Goal: Task Accomplishment & Management: Use online tool/utility

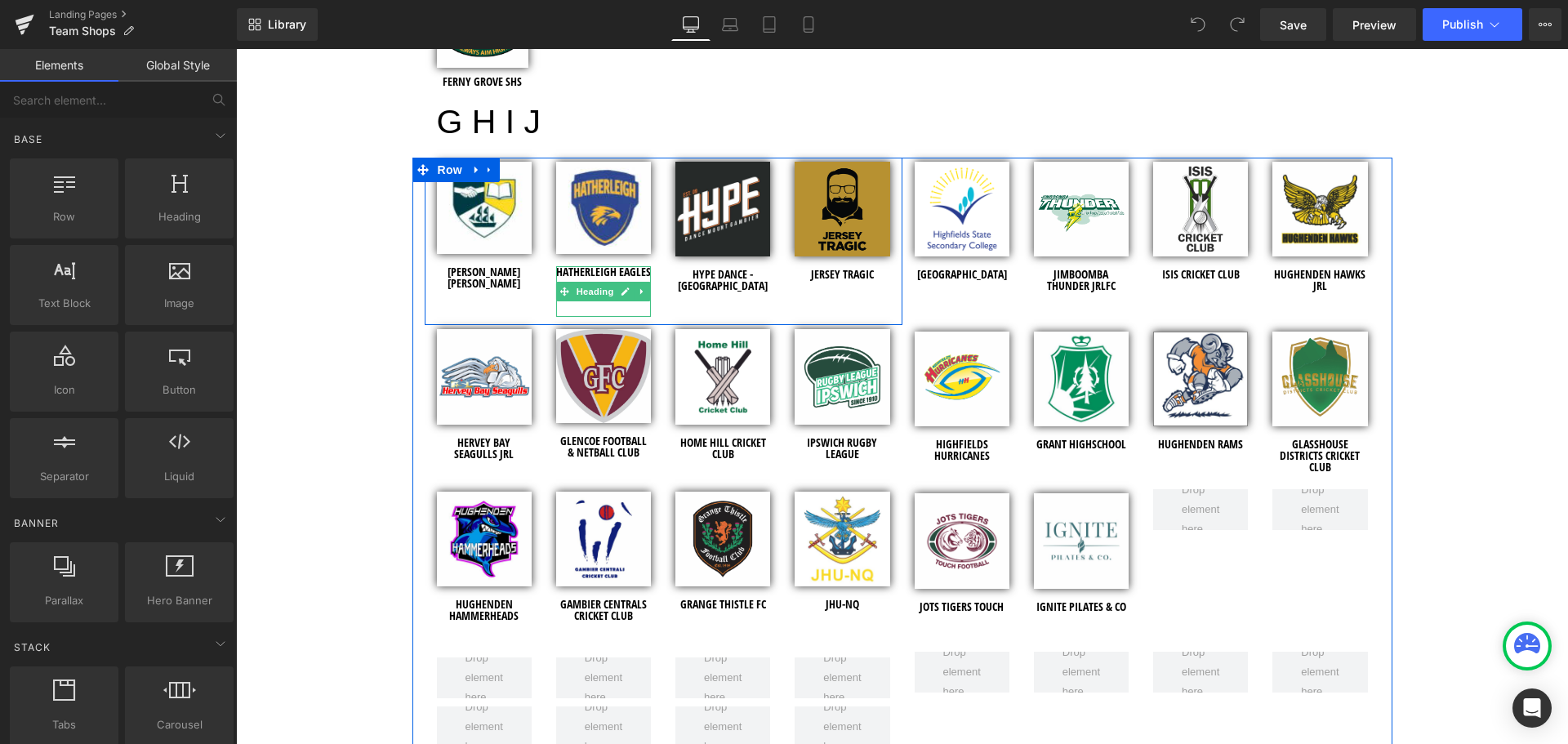
scroll to position [2694, 0]
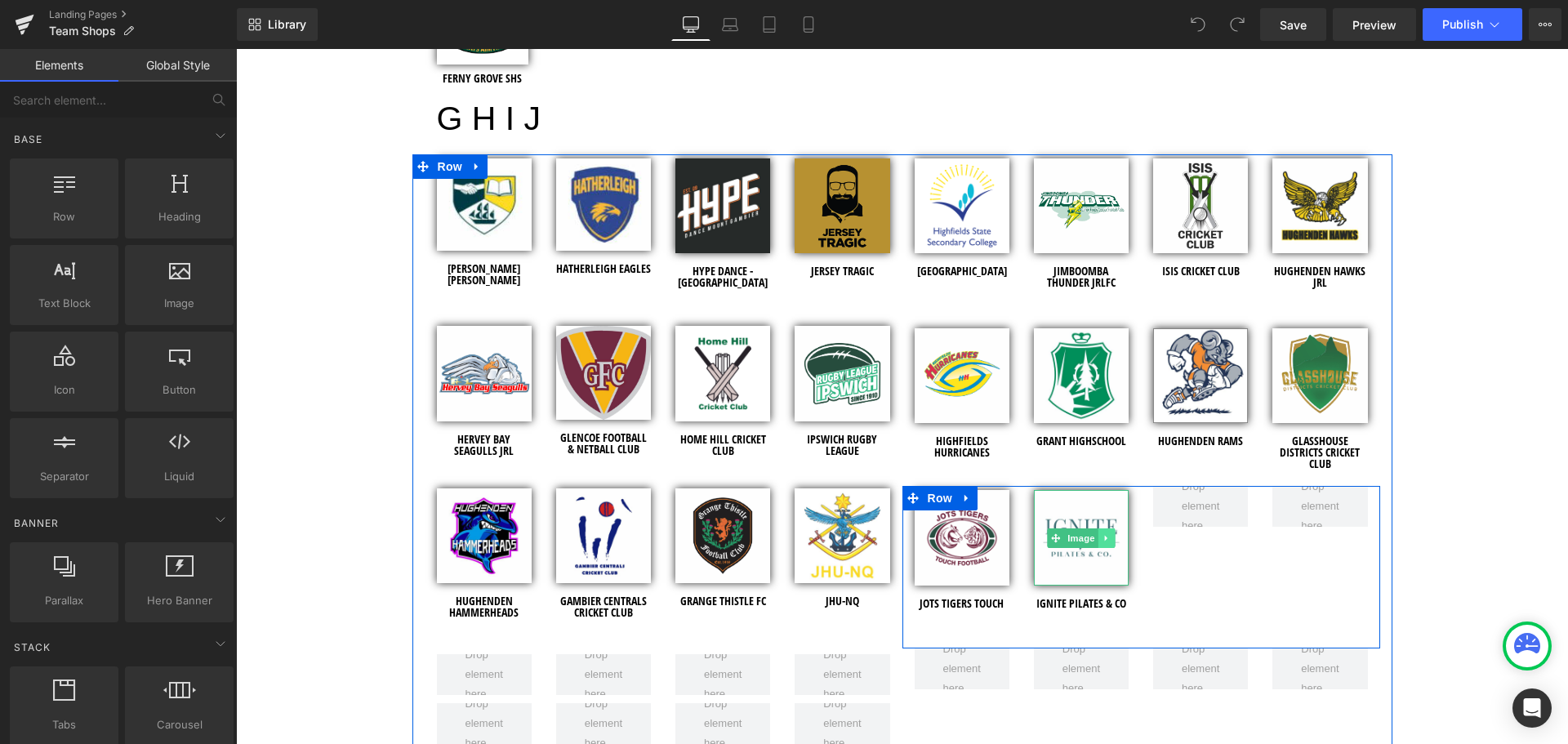
click at [1102, 533] on icon at bounding box center [1106, 538] width 9 height 10
click at [1093, 533] on icon at bounding box center [1097, 537] width 9 height 9
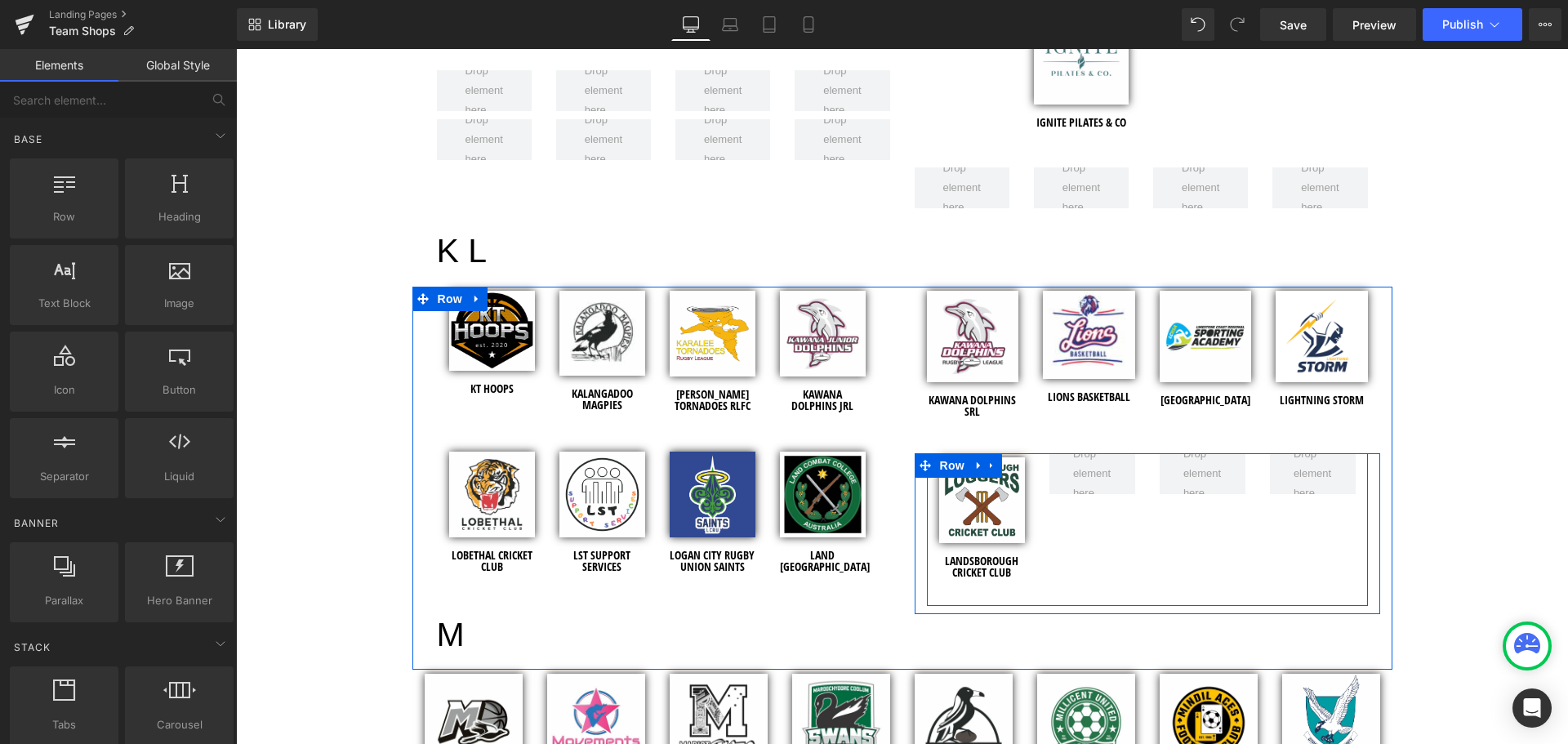
scroll to position [2788, 0]
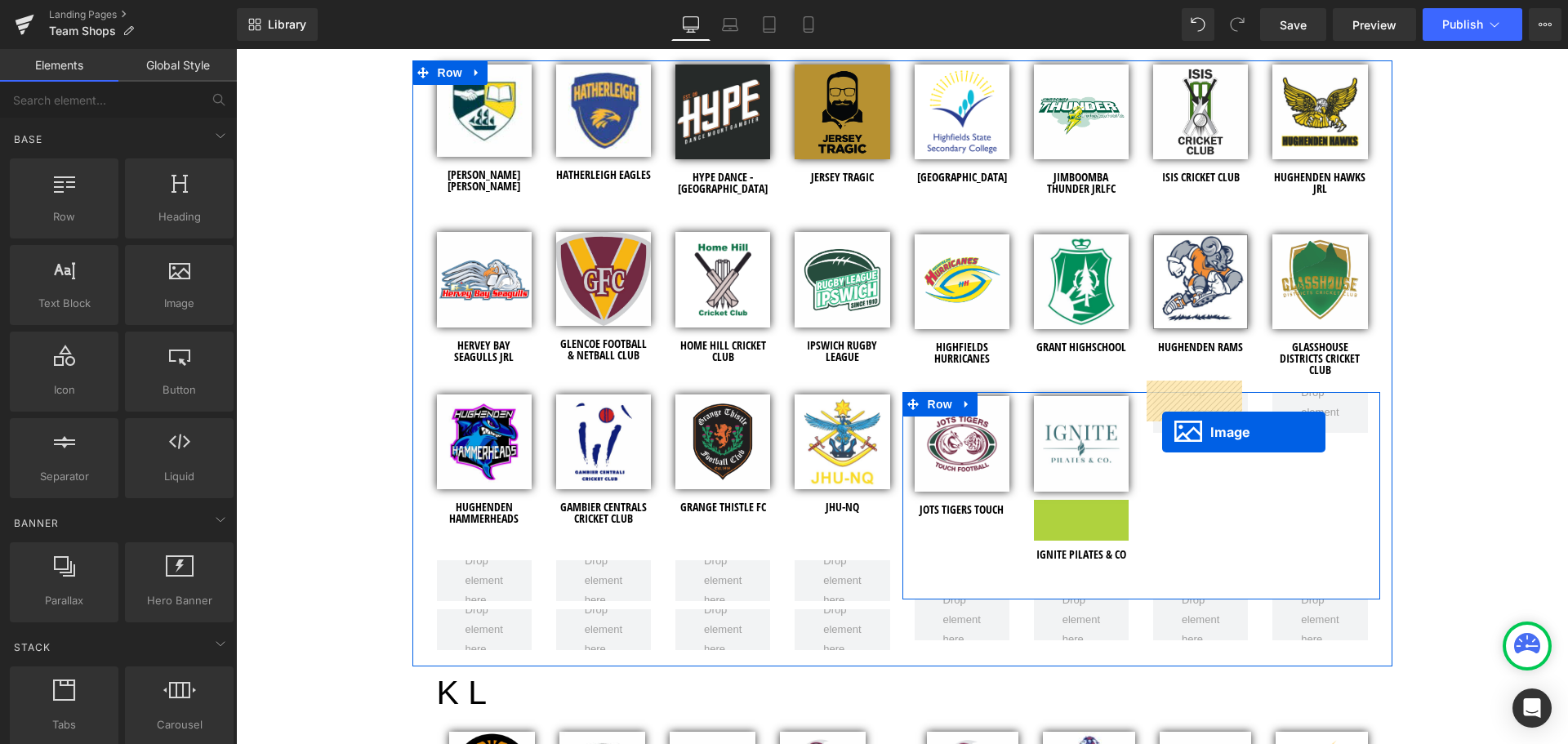
drag, startPoint x: 1054, startPoint y: 537, endPoint x: 1162, endPoint y: 431, distance: 151.3
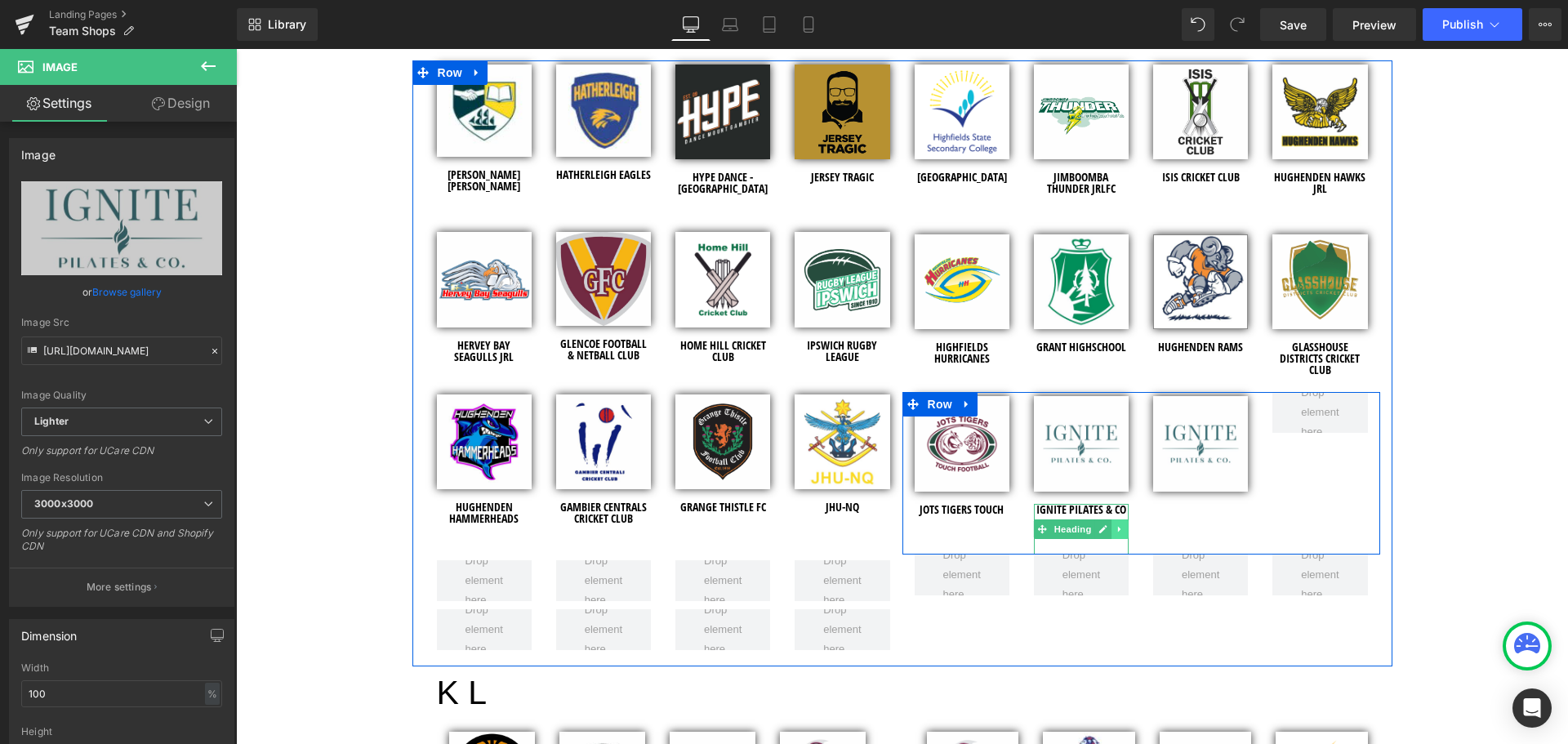
click at [1112, 520] on link at bounding box center [1120, 529] width 17 height 19
click at [1108, 524] on icon at bounding box center [1112, 528] width 9 height 9
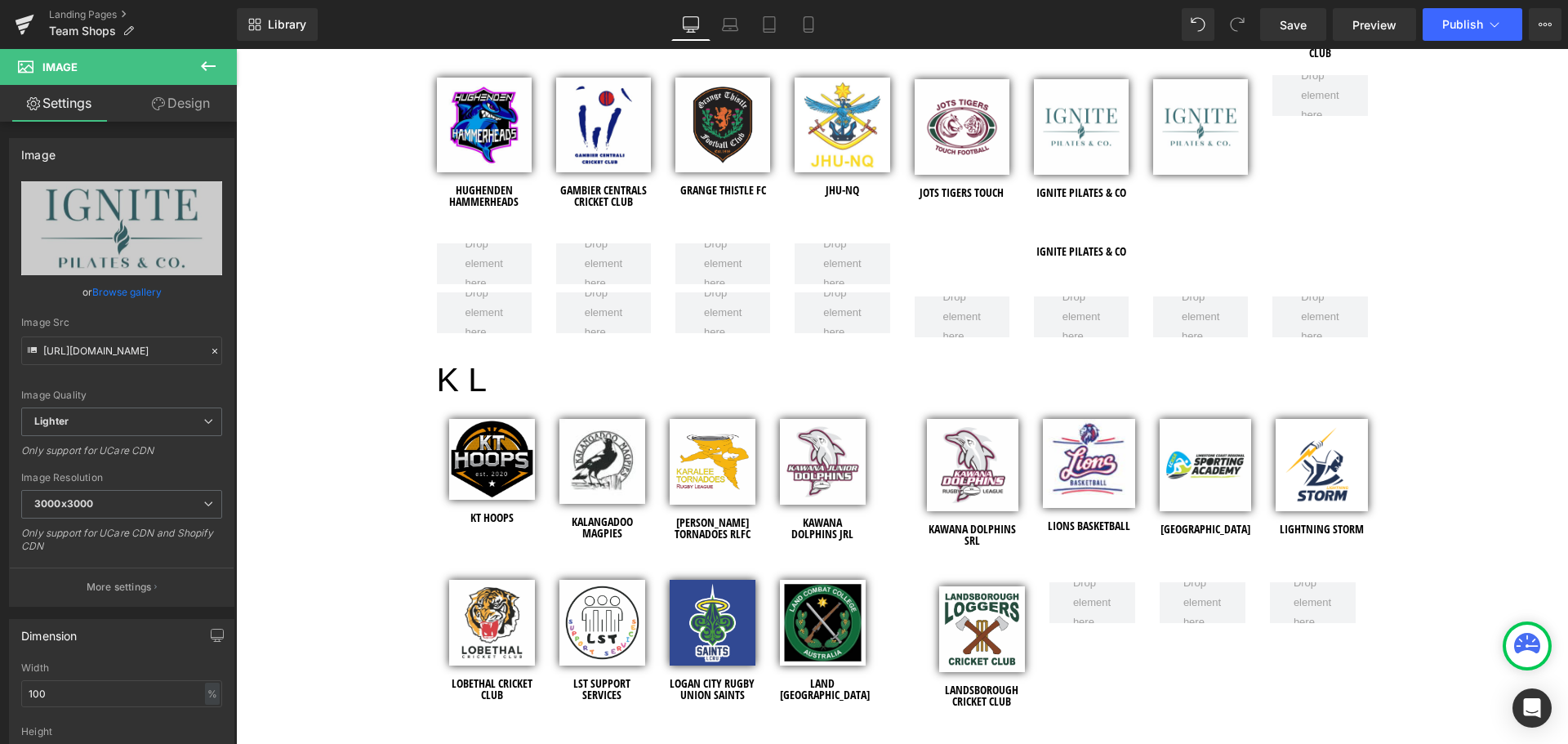
scroll to position [2697, 0]
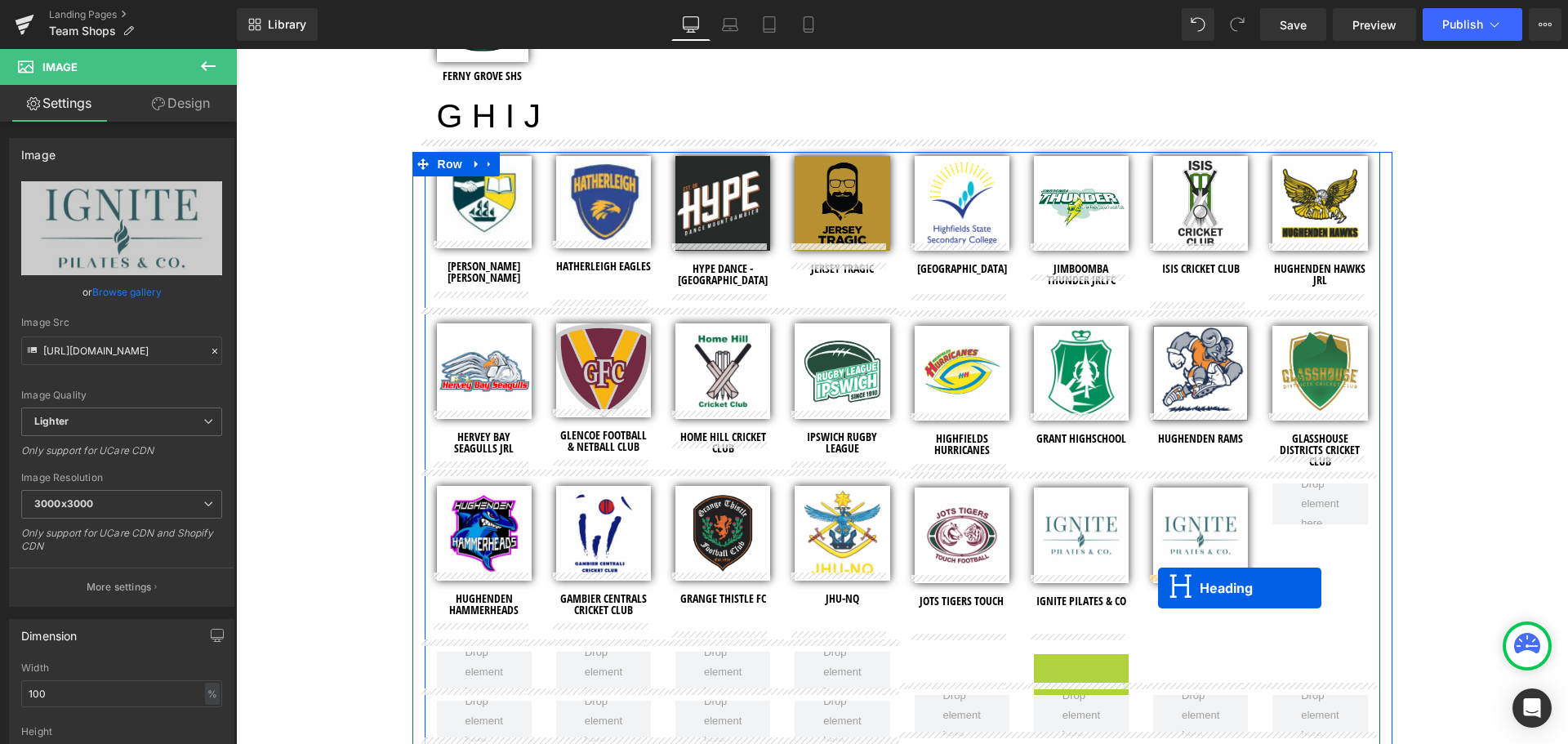
drag, startPoint x: 1031, startPoint y: 667, endPoint x: 1158, endPoint y: 586, distance: 150.6
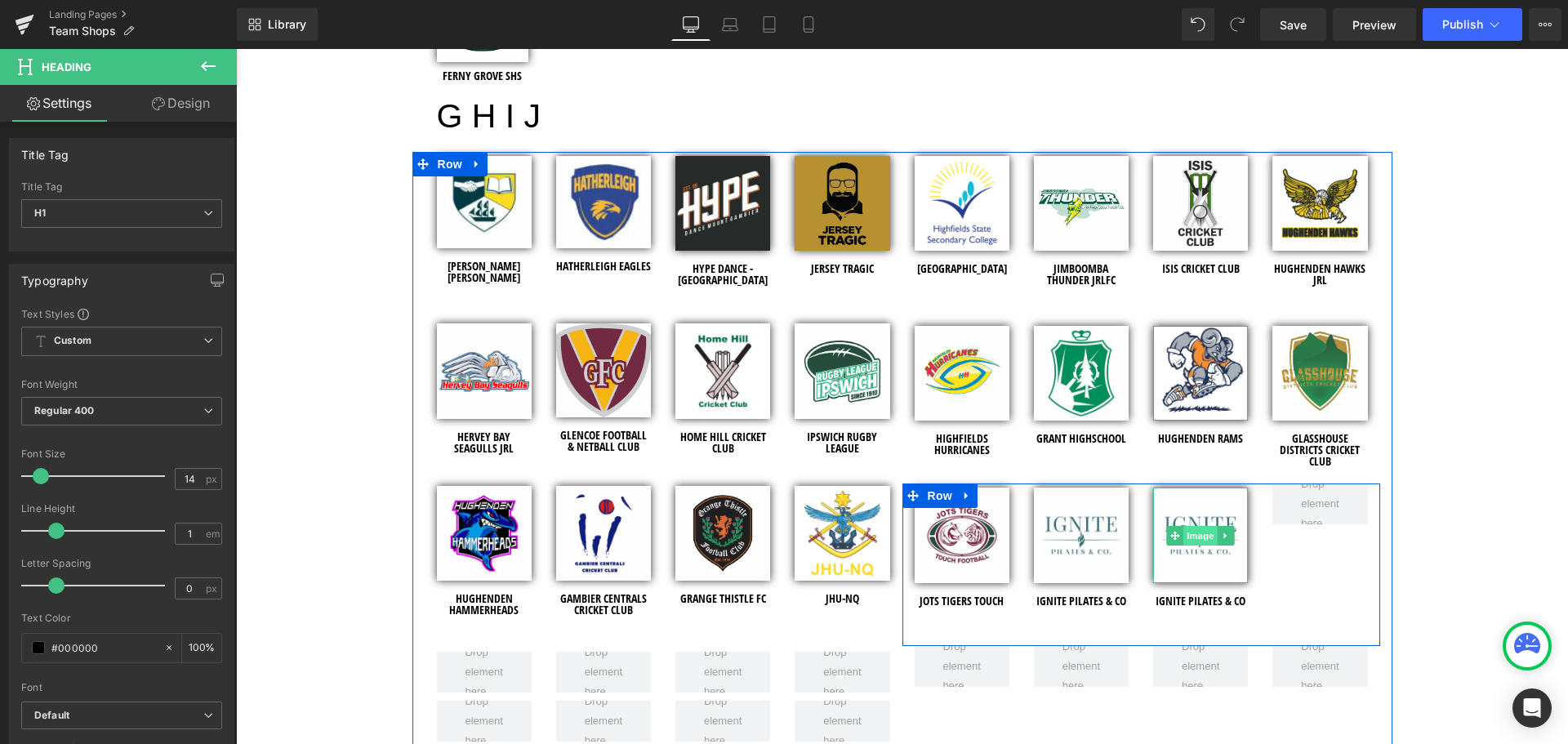
click at [1195, 528] on span "Image" at bounding box center [1201, 535] width 35 height 19
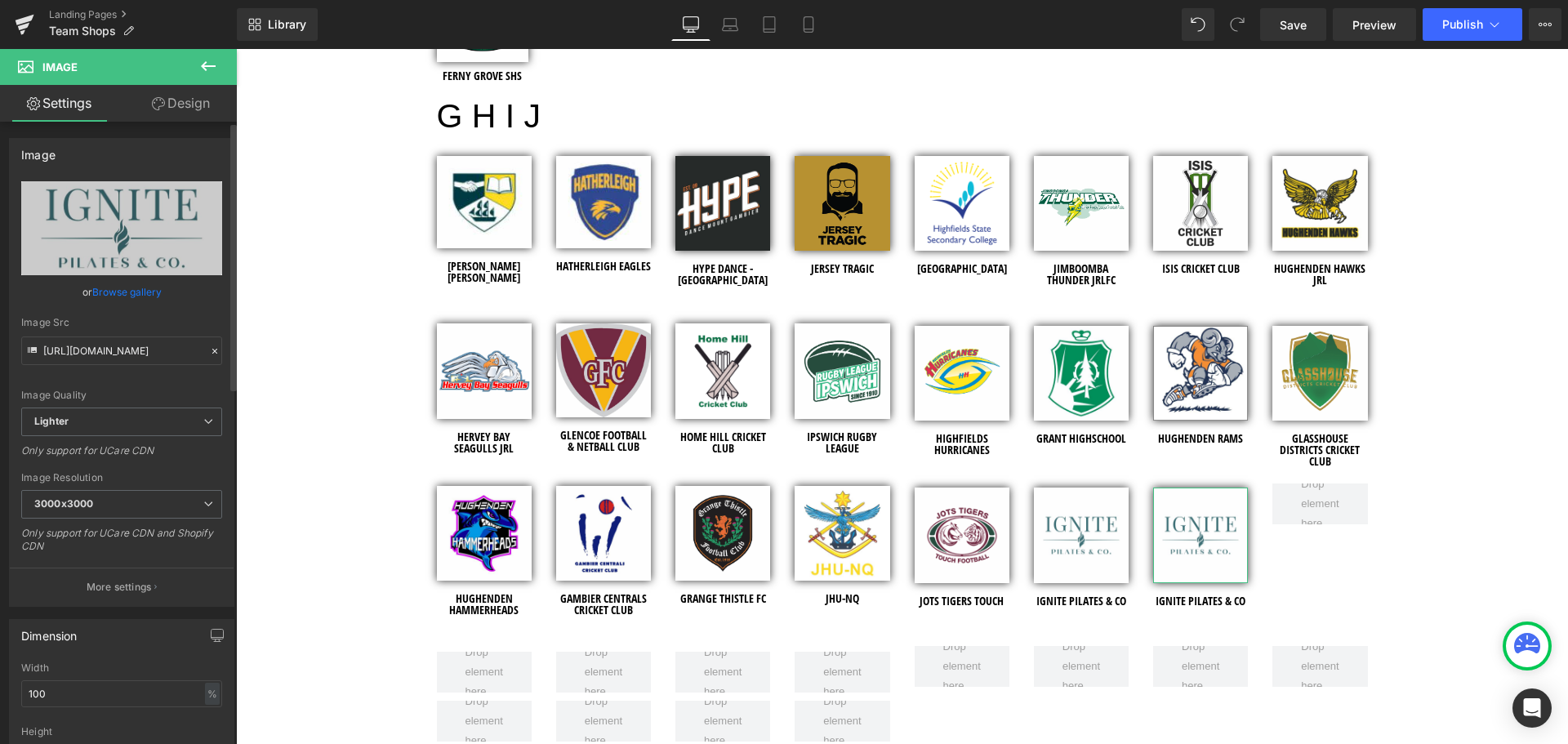
click at [145, 291] on link "Browse gallery" at bounding box center [127, 292] width 69 height 29
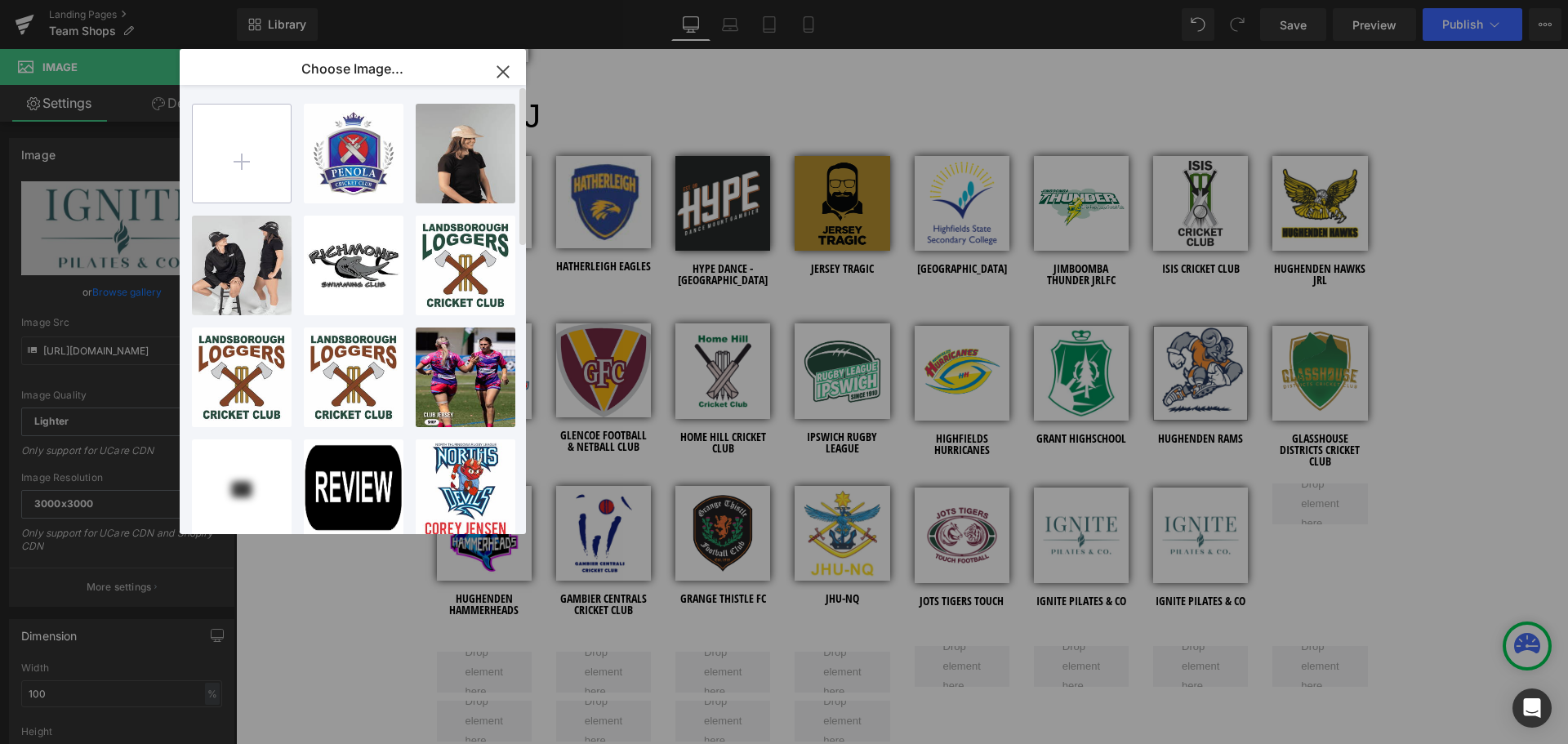
click at [250, 151] on input "file" at bounding box center [242, 153] width 98 height 98
type input "C:\fakepath\JCU Students Plus - Shopify Images - 2026 - Logo.jpg"
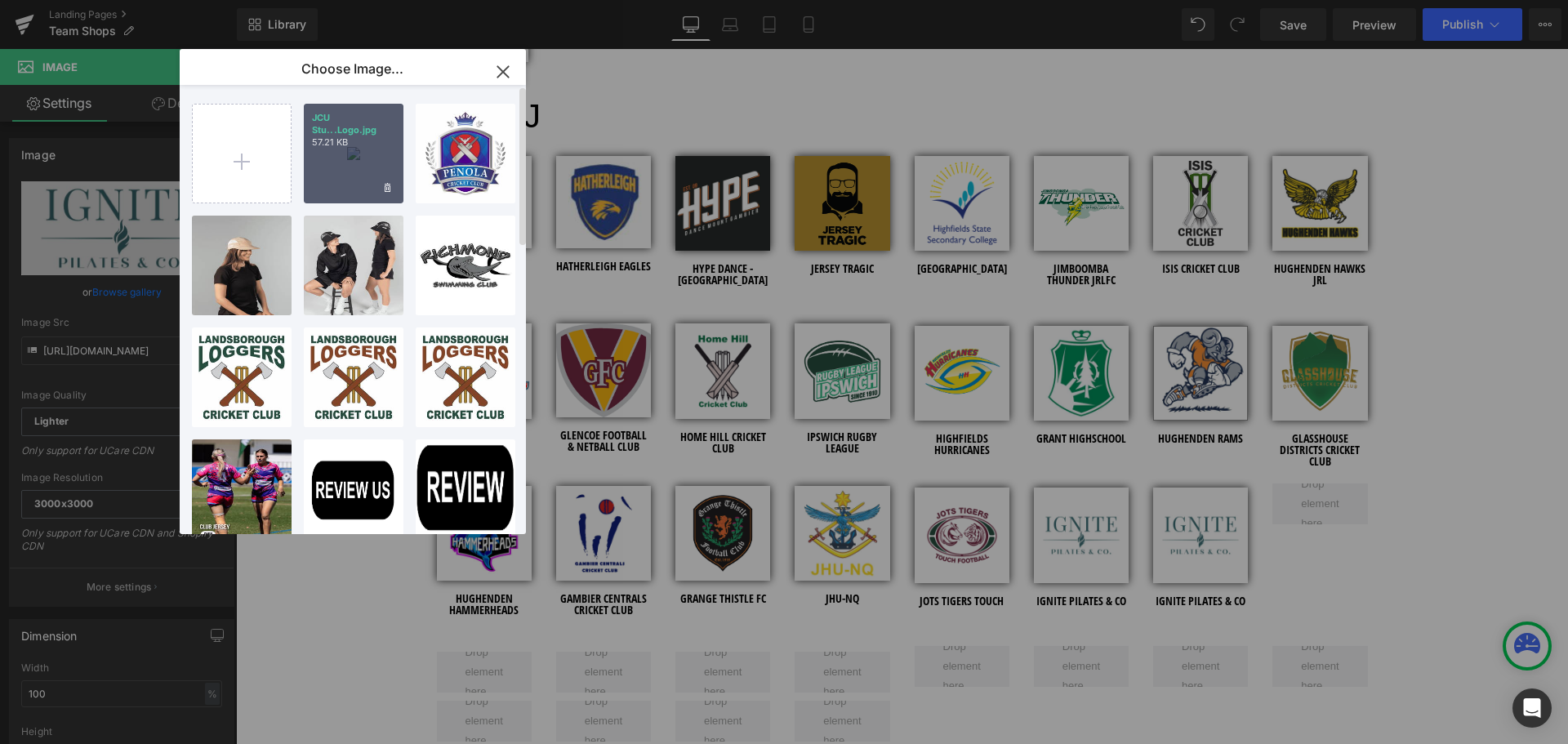
click at [363, 153] on div "JCU Stu...Logo.jpg 57.21 KB" at bounding box center [354, 153] width 100 height 100
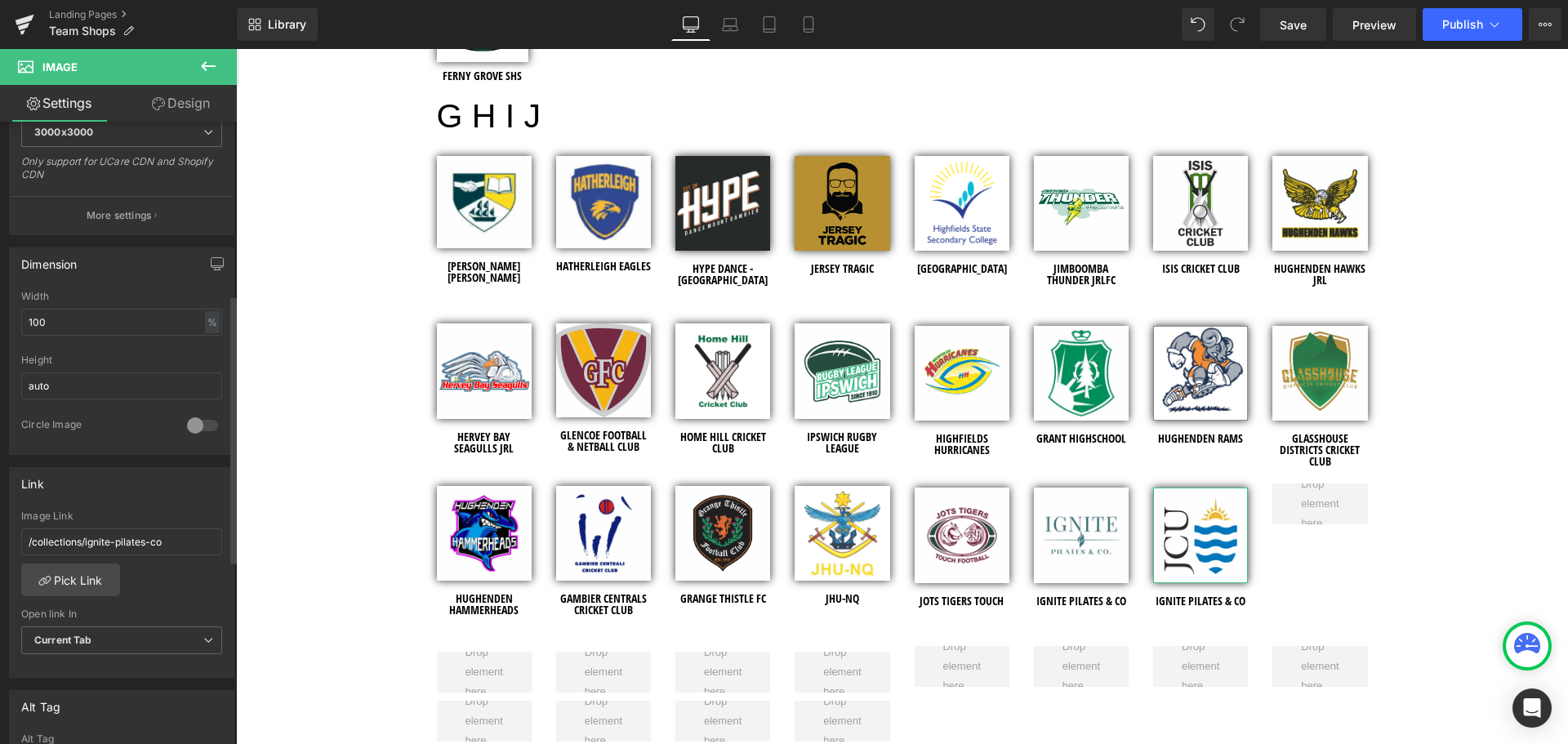
scroll to position [408, 0]
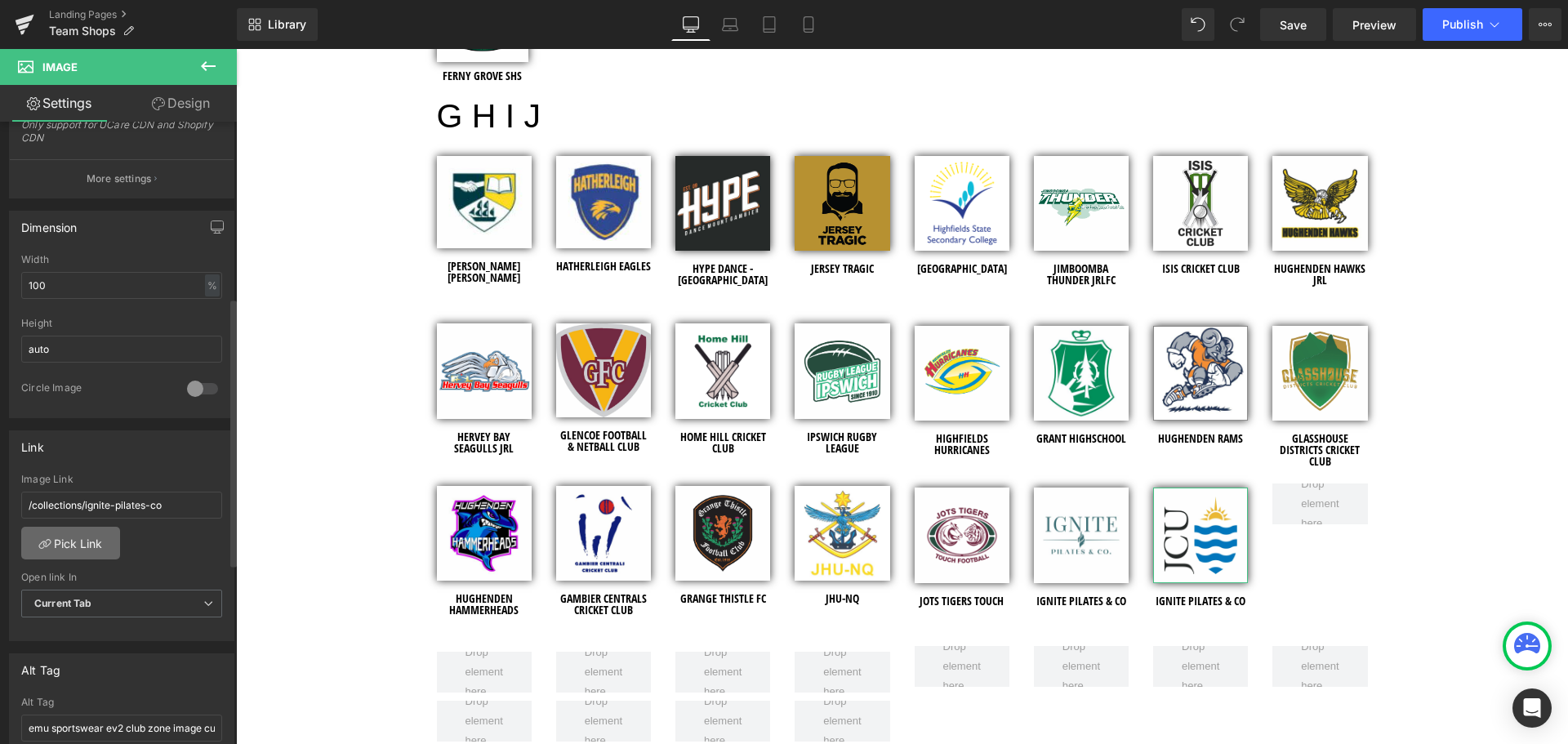
click at [80, 539] on link "Pick Link" at bounding box center [70, 543] width 99 height 33
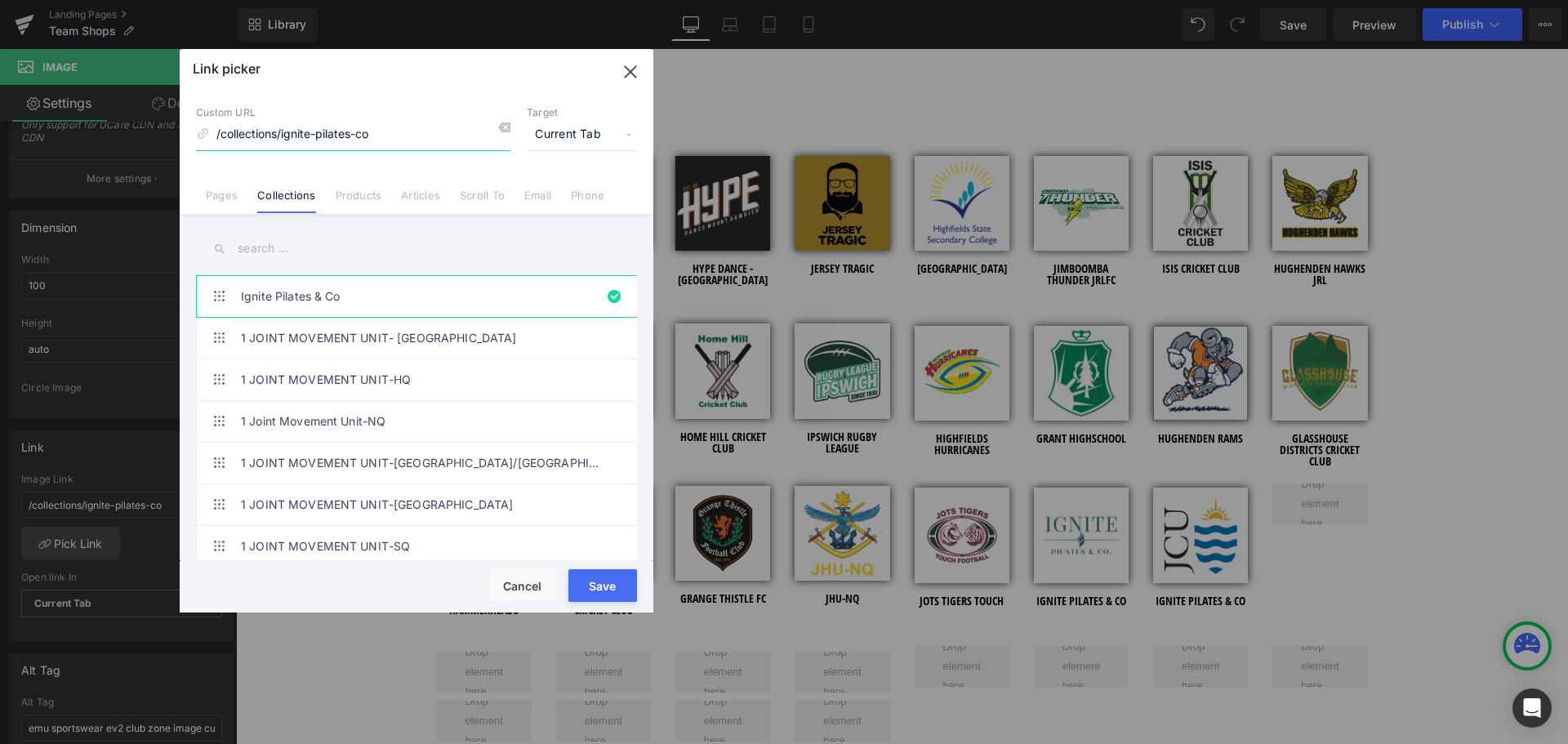
drag, startPoint x: 403, startPoint y: 136, endPoint x: 377, endPoint y: 130, distance: 26.7
click at [377, 130] on input "/collections/ignite-pilates-co" at bounding box center [353, 134] width 315 height 31
click at [321, 254] on input "text" at bounding box center [416, 248] width 441 height 36
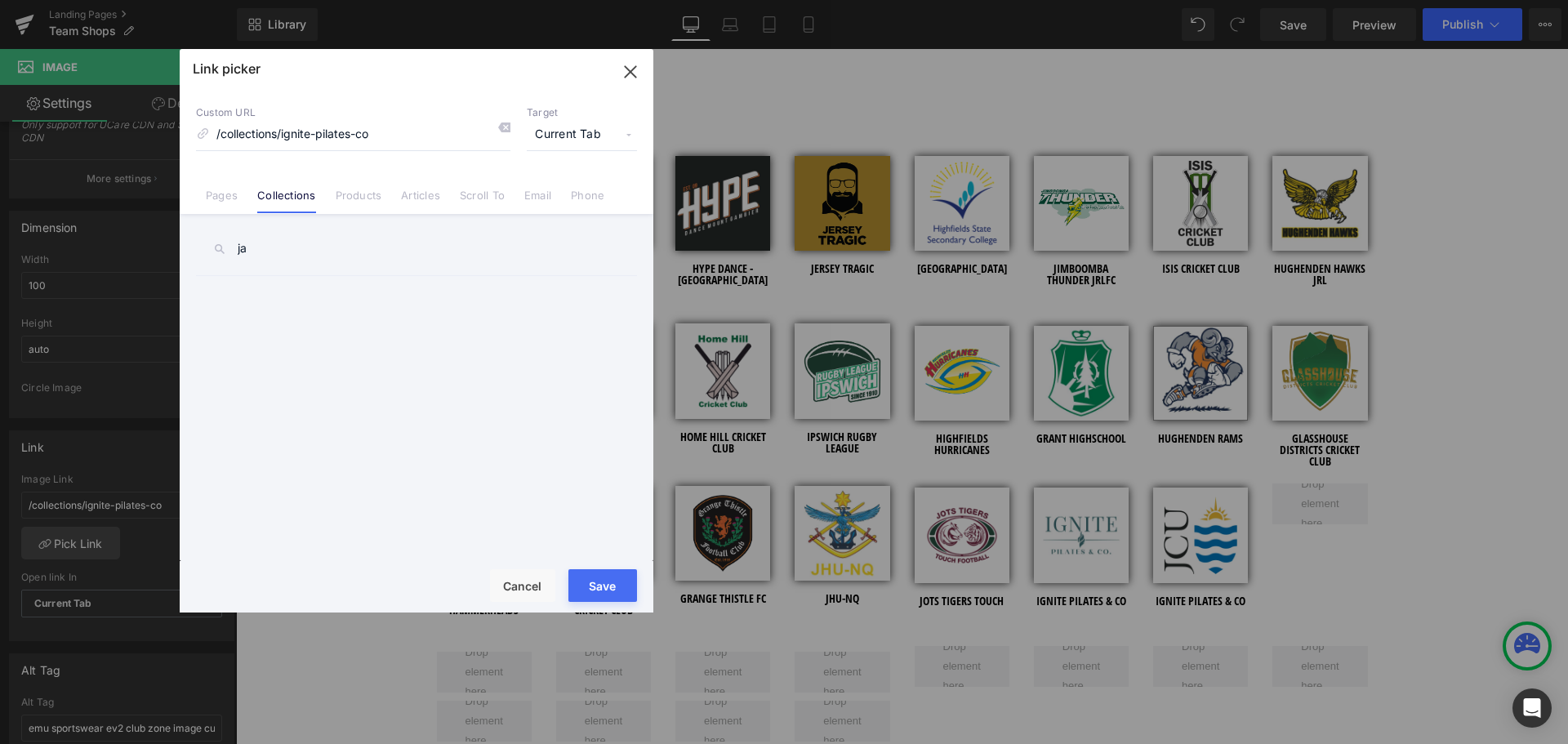
type input "j"
type input "jcu stu"
click at [310, 294] on link "JCU Students Plus" at bounding box center [420, 296] width 360 height 41
click at [628, 580] on button "Save" at bounding box center [603, 585] width 69 height 33
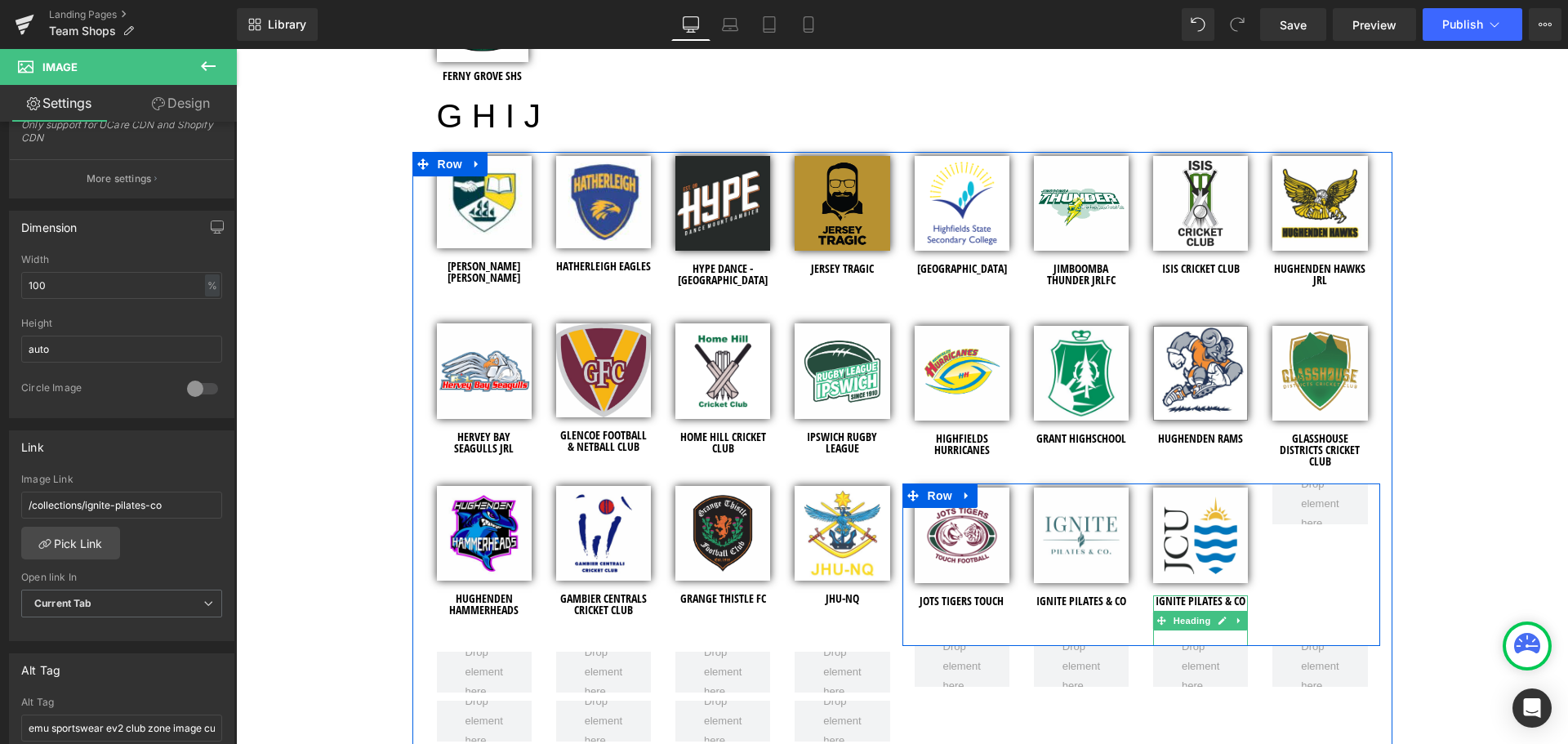
click at [1214, 611] on link at bounding box center [1223, 620] width 17 height 19
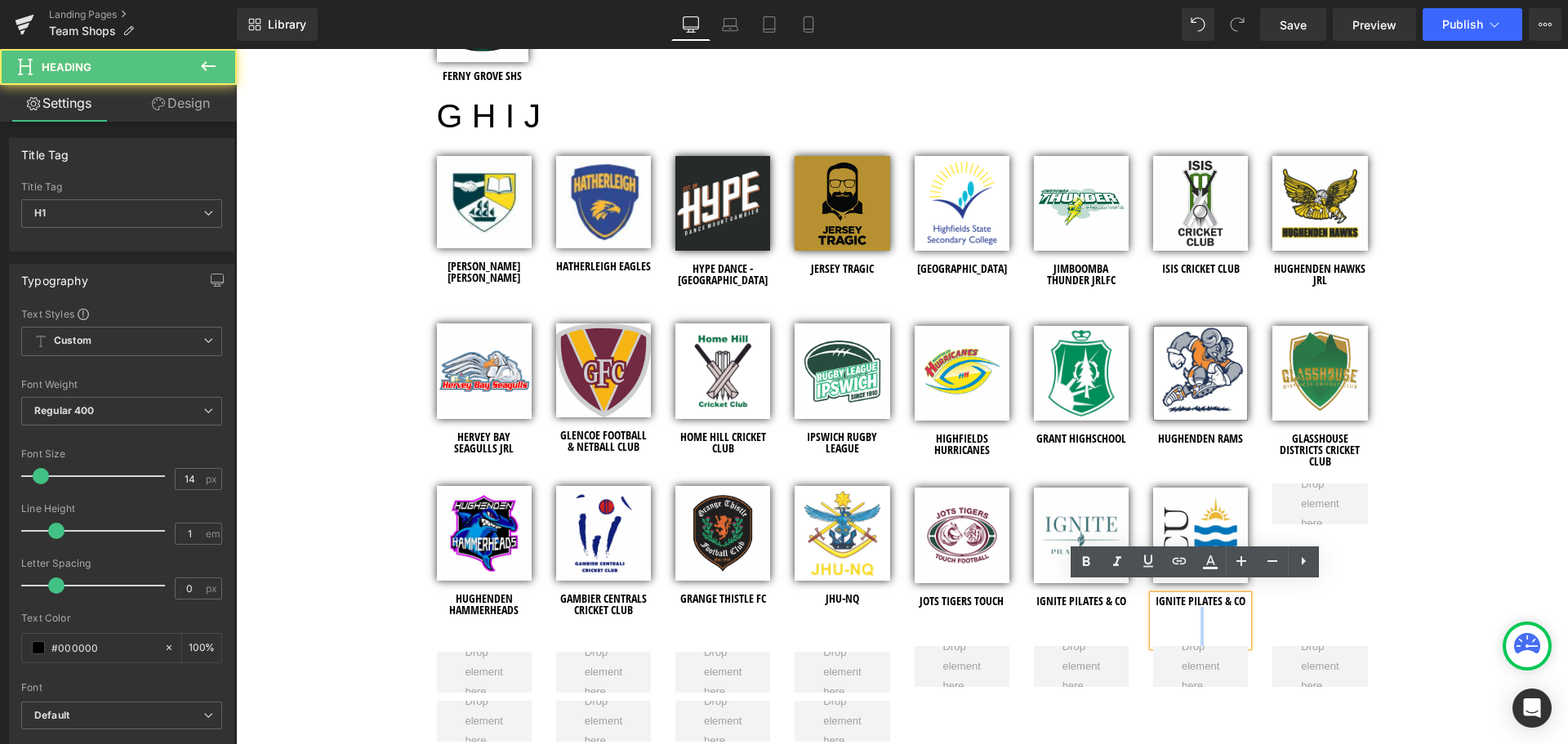
drag, startPoint x: 1239, startPoint y: 588, endPoint x: 1142, endPoint y: 593, distance: 97.1
click at [1153, 595] on div "IGNITE PILATES & CO" at bounding box center [1200, 620] width 95 height 51
click at [1238, 595] on h1 "IGNITE PILATES & CO" at bounding box center [1200, 601] width 95 height 12
drag, startPoint x: 1237, startPoint y: 591, endPoint x: 1151, endPoint y: 591, distance: 86.0
click at [1153, 595] on h1 "IGNITE PILATES & CO" at bounding box center [1200, 601] width 95 height 12
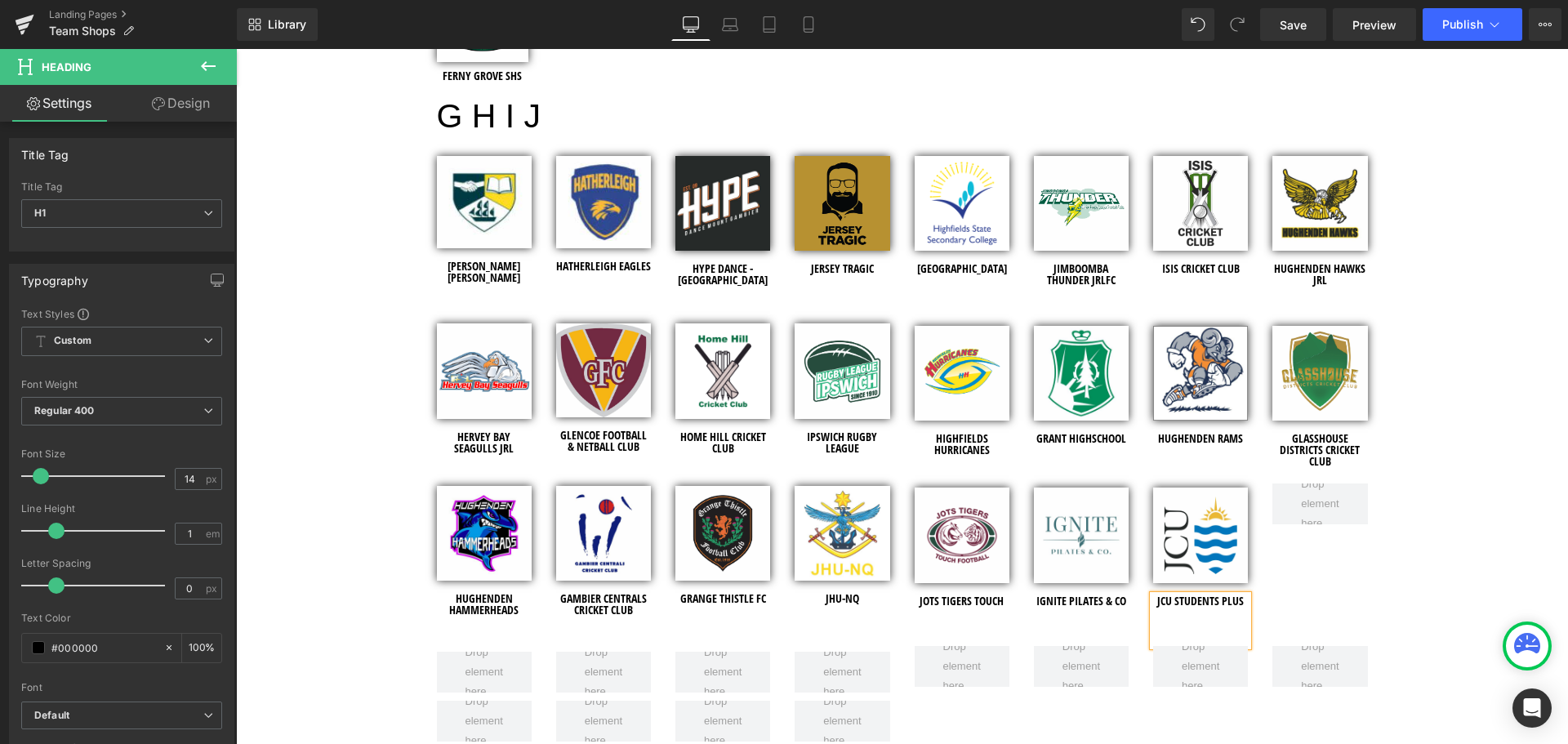
click at [1300, 581] on div "Image JOTS TIGERS TOUCH Heading Image IGNITE PILATES & CO Heading Image JCU STU…" at bounding box center [1141, 564] width 478 height 162
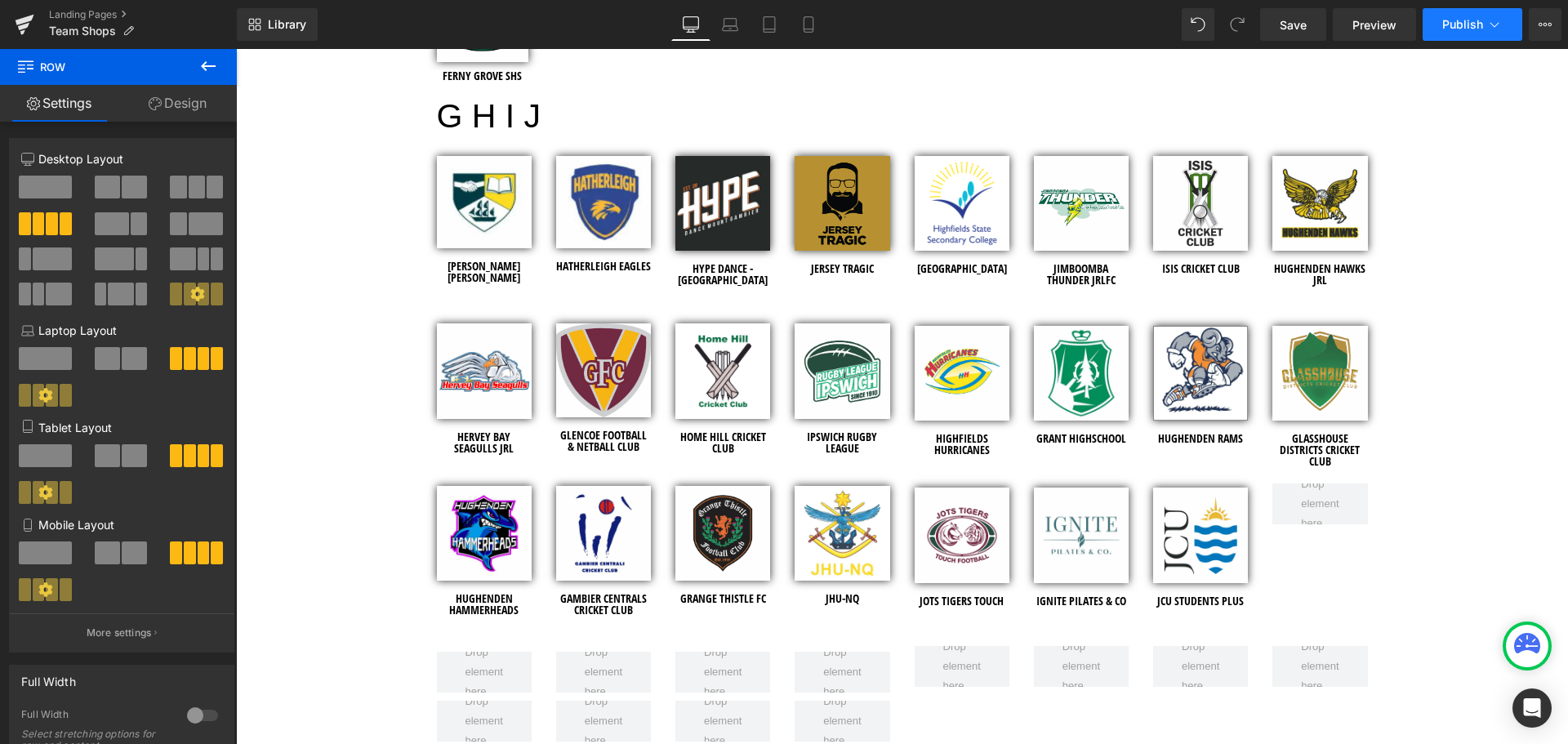
click at [1477, 21] on span "Publish" at bounding box center [1463, 25] width 41 height 13
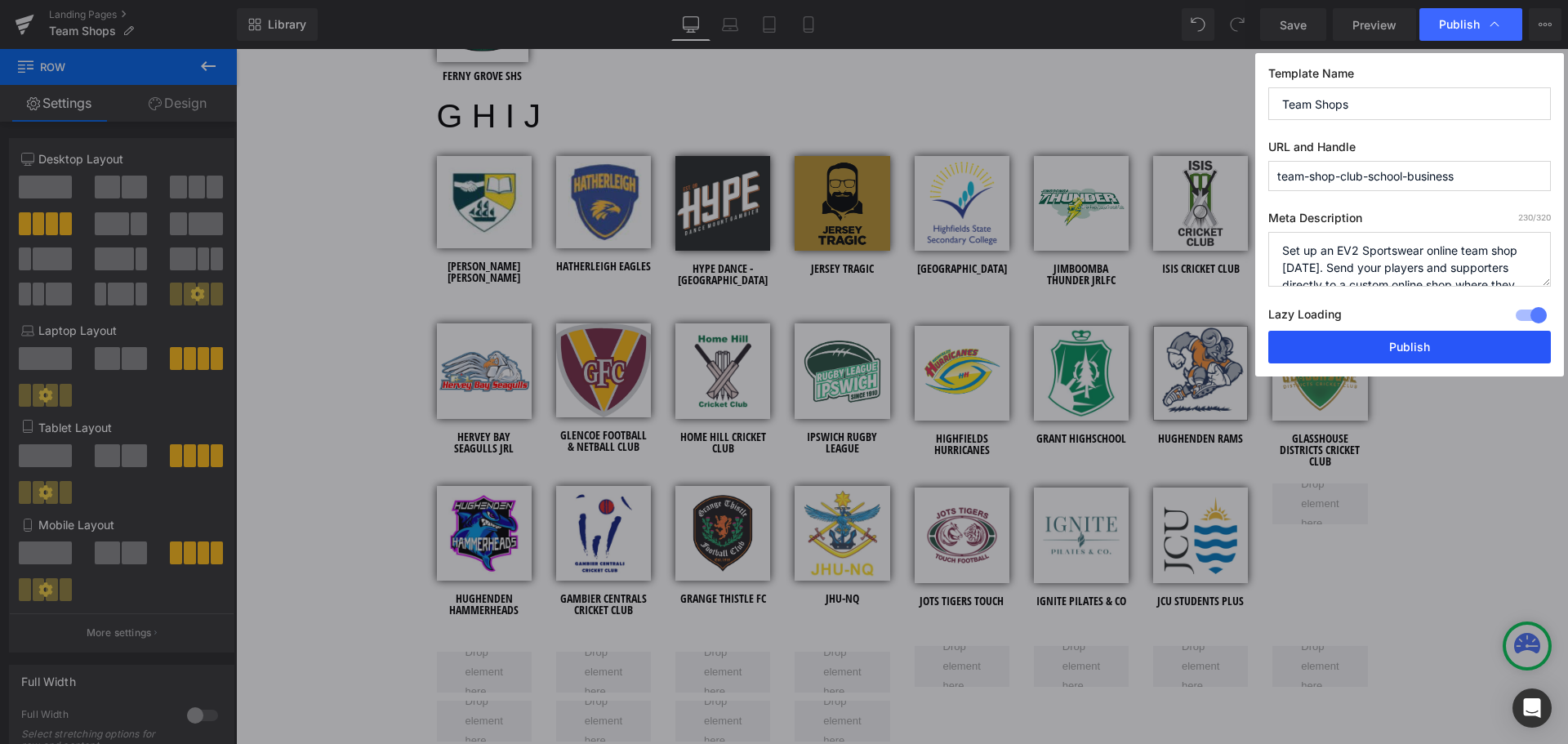
drag, startPoint x: 1371, startPoint y: 343, endPoint x: 1101, endPoint y: 351, distance: 270.1
click at [1371, 343] on button "Publish" at bounding box center [1409, 347] width 283 height 33
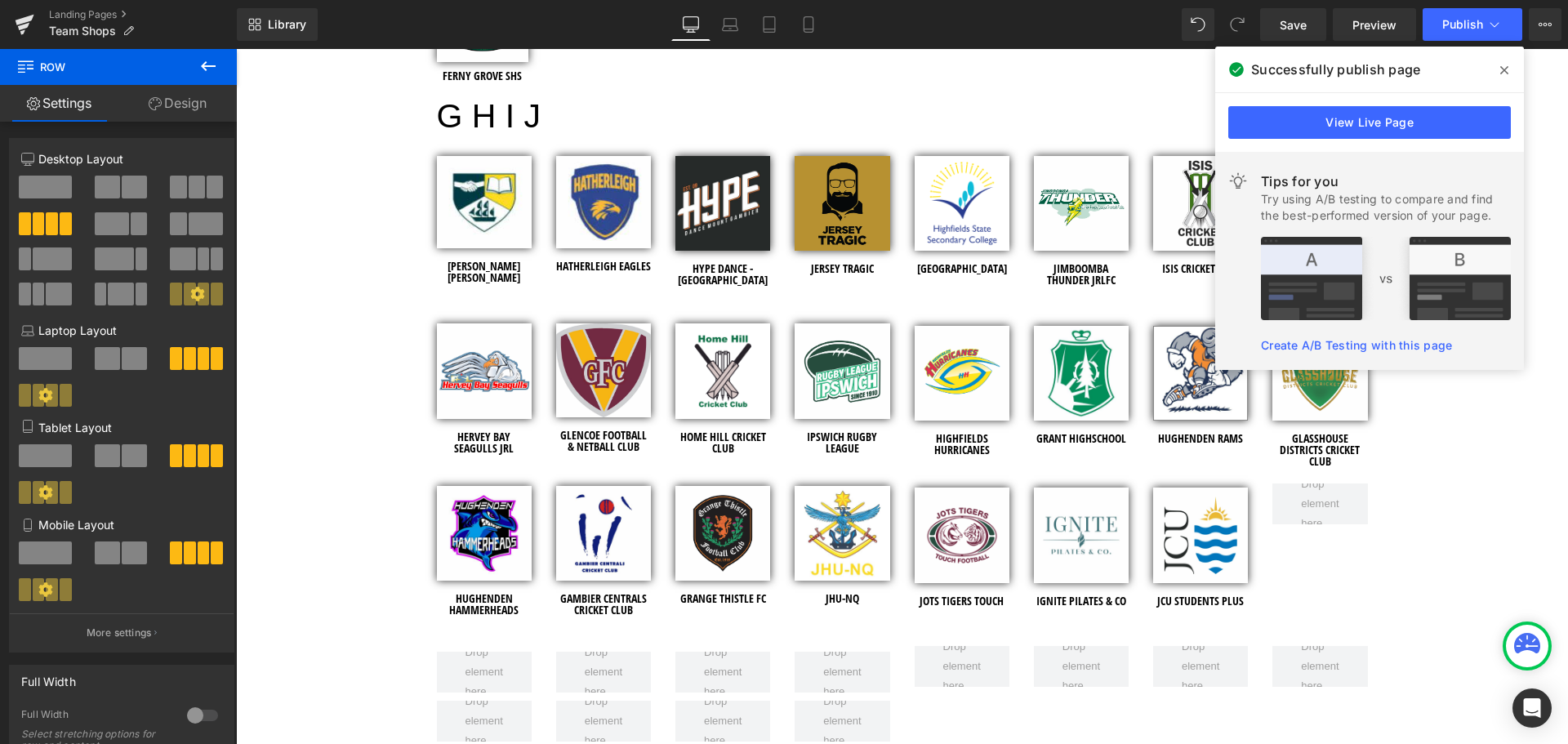
click at [1506, 70] on icon at bounding box center [1504, 70] width 9 height 13
